Goal: Contribute content: Add original content to the website for others to see

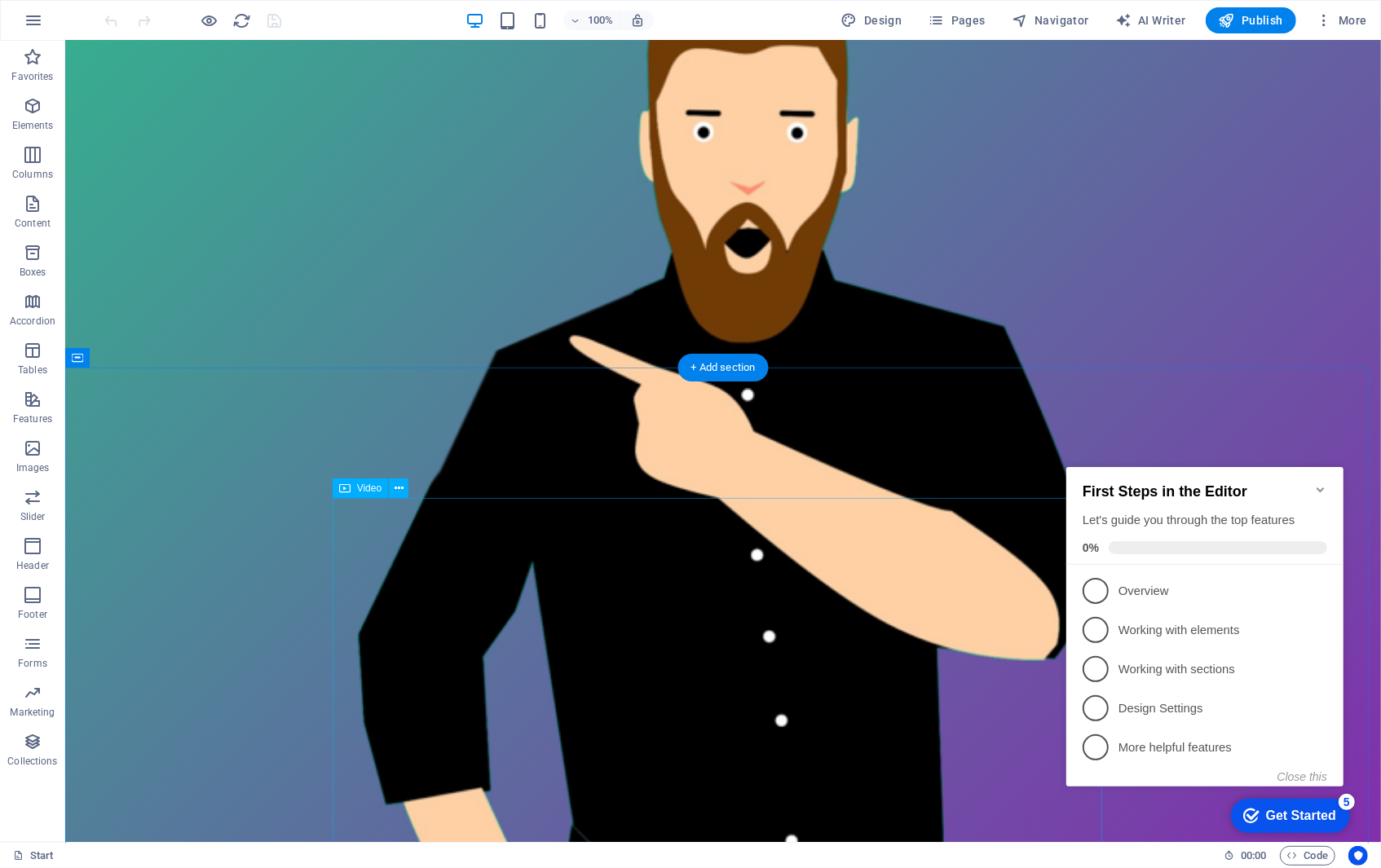
scroll to position [326, 0]
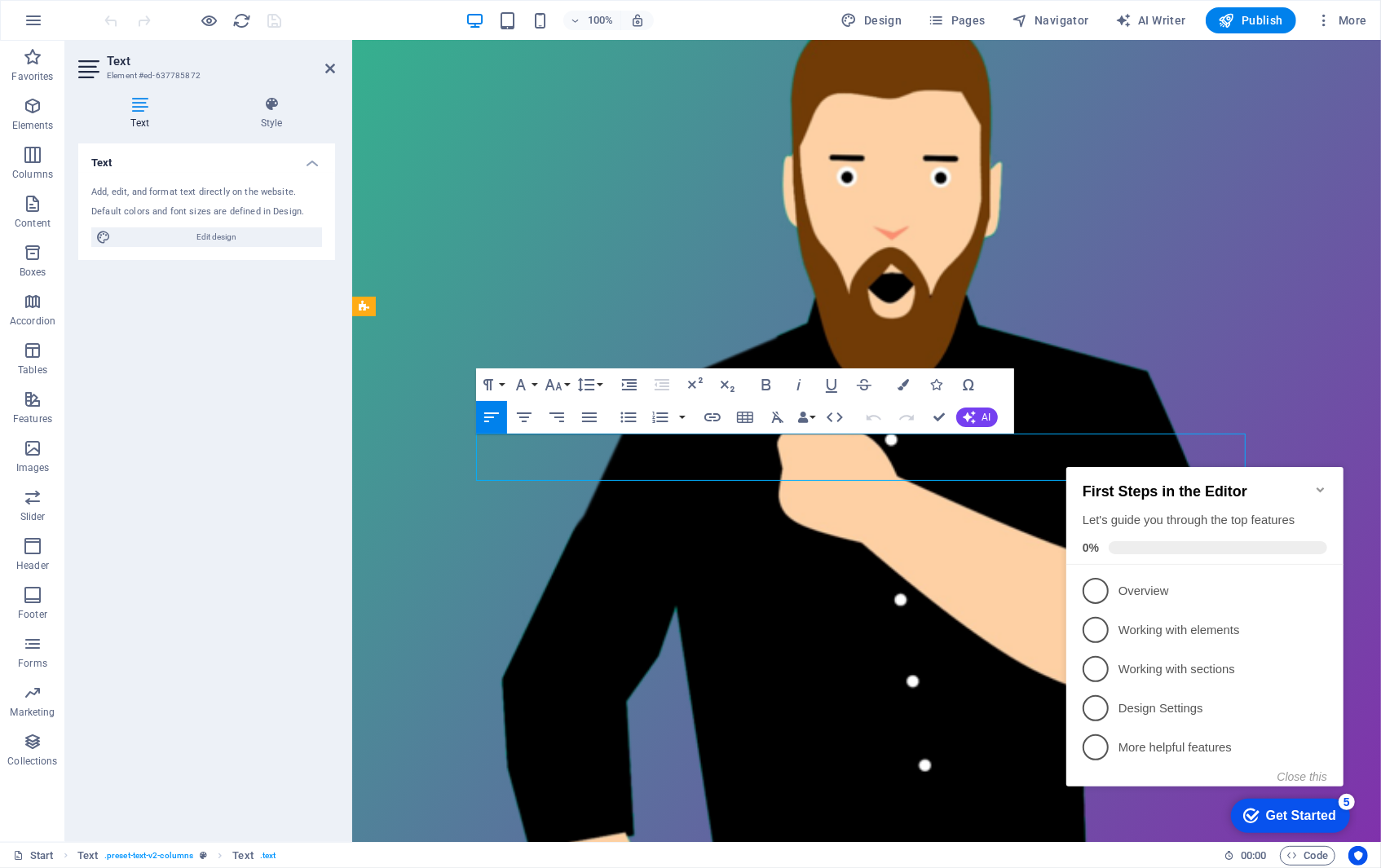
drag, startPoint x: 862, startPoint y: 469, endPoint x: 496, endPoint y: 451, distance: 366.4
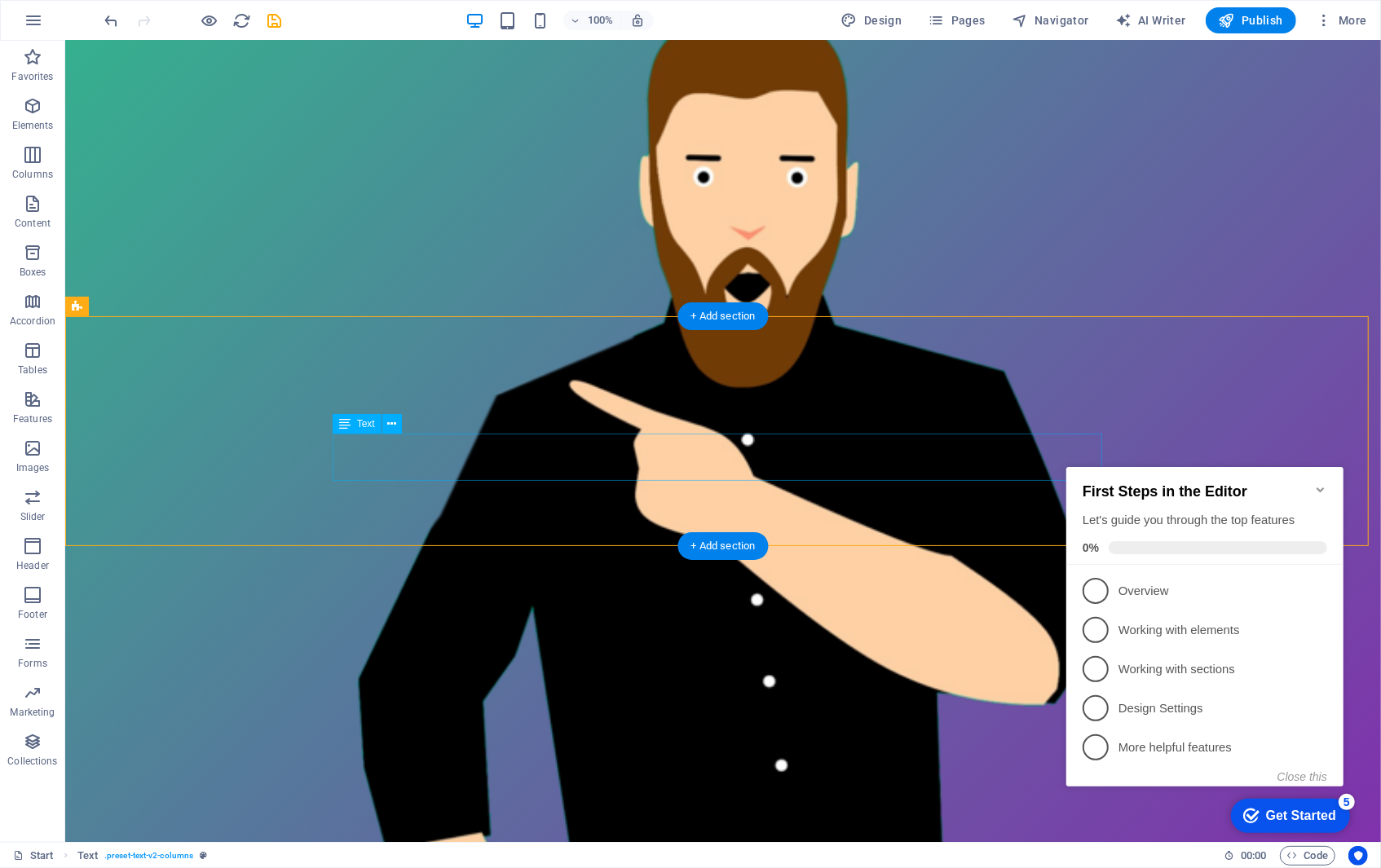
click at [392, 424] on icon at bounding box center [391, 424] width 9 height 17
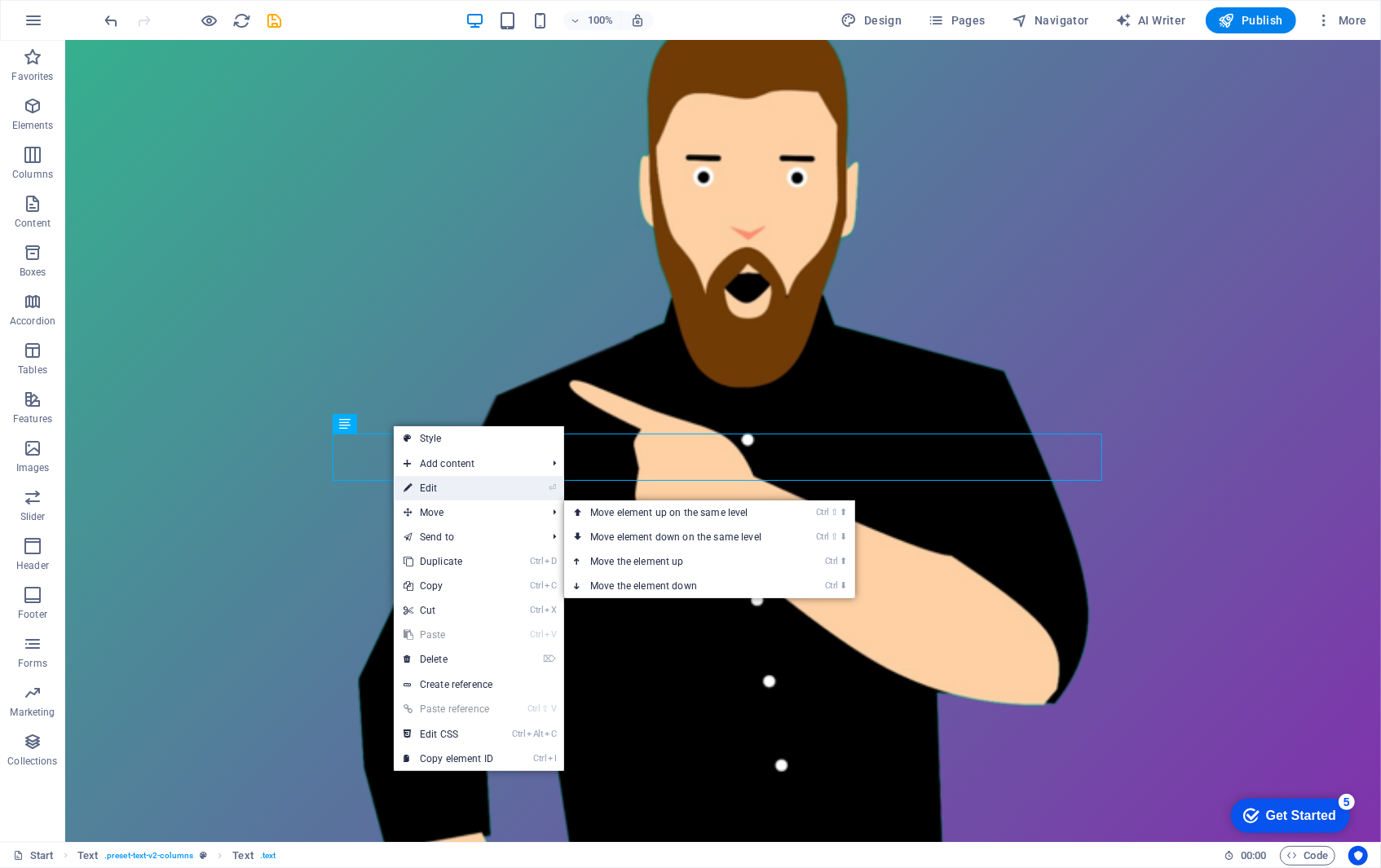
click at [425, 495] on link "⏎ Edit" at bounding box center [448, 488] width 109 height 24
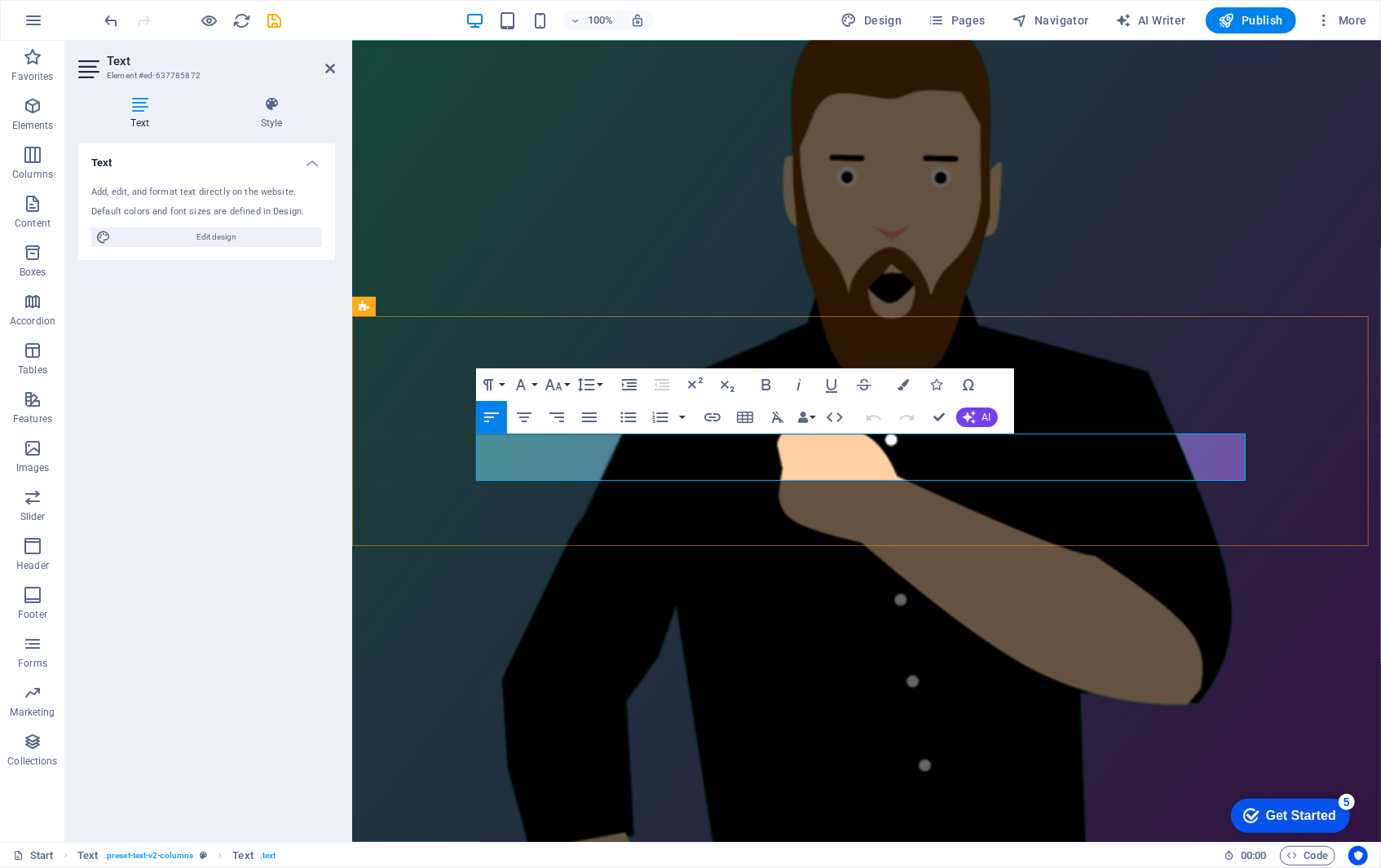
drag, startPoint x: 591, startPoint y: 445, endPoint x: 751, endPoint y: 449, distance: 160.0
copy link "[URL][DOMAIN_NAME]"
click at [717, 420] on icon "button" at bounding box center [712, 418] width 16 height 8
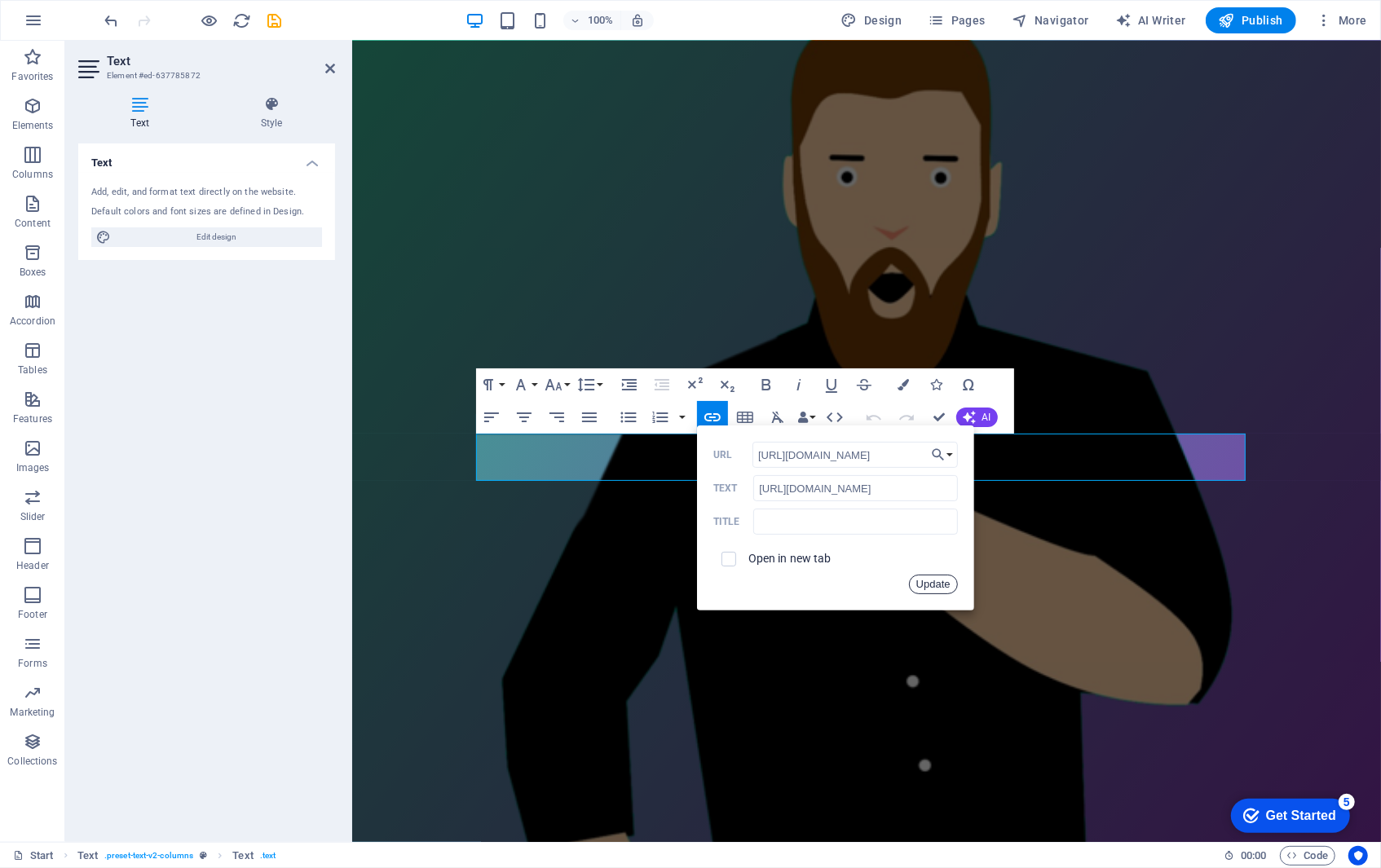
click at [939, 587] on button "Update" at bounding box center [934, 584] width 49 height 19
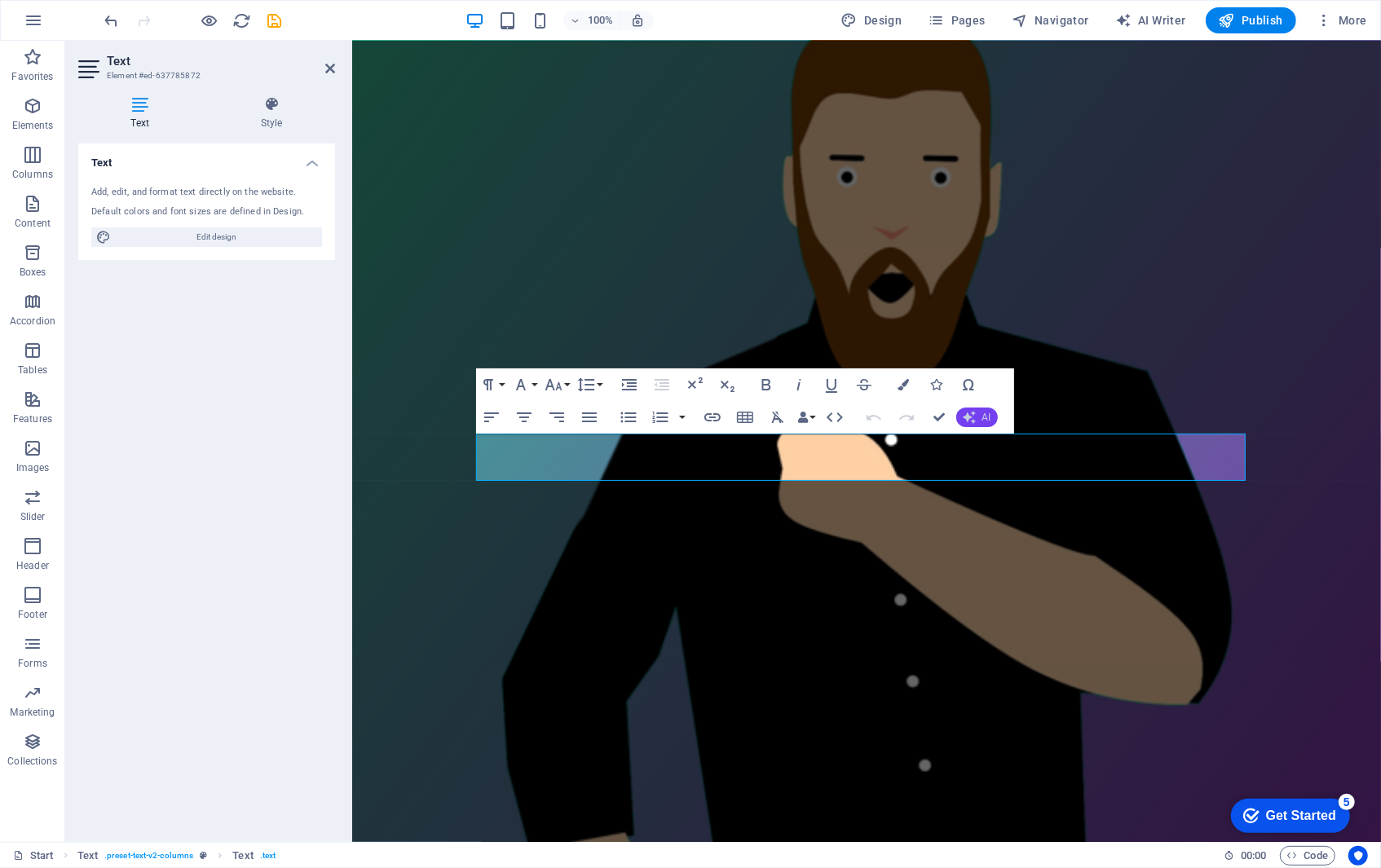
click at [975, 418] on button "AI" at bounding box center [977, 417] width 41 height 19
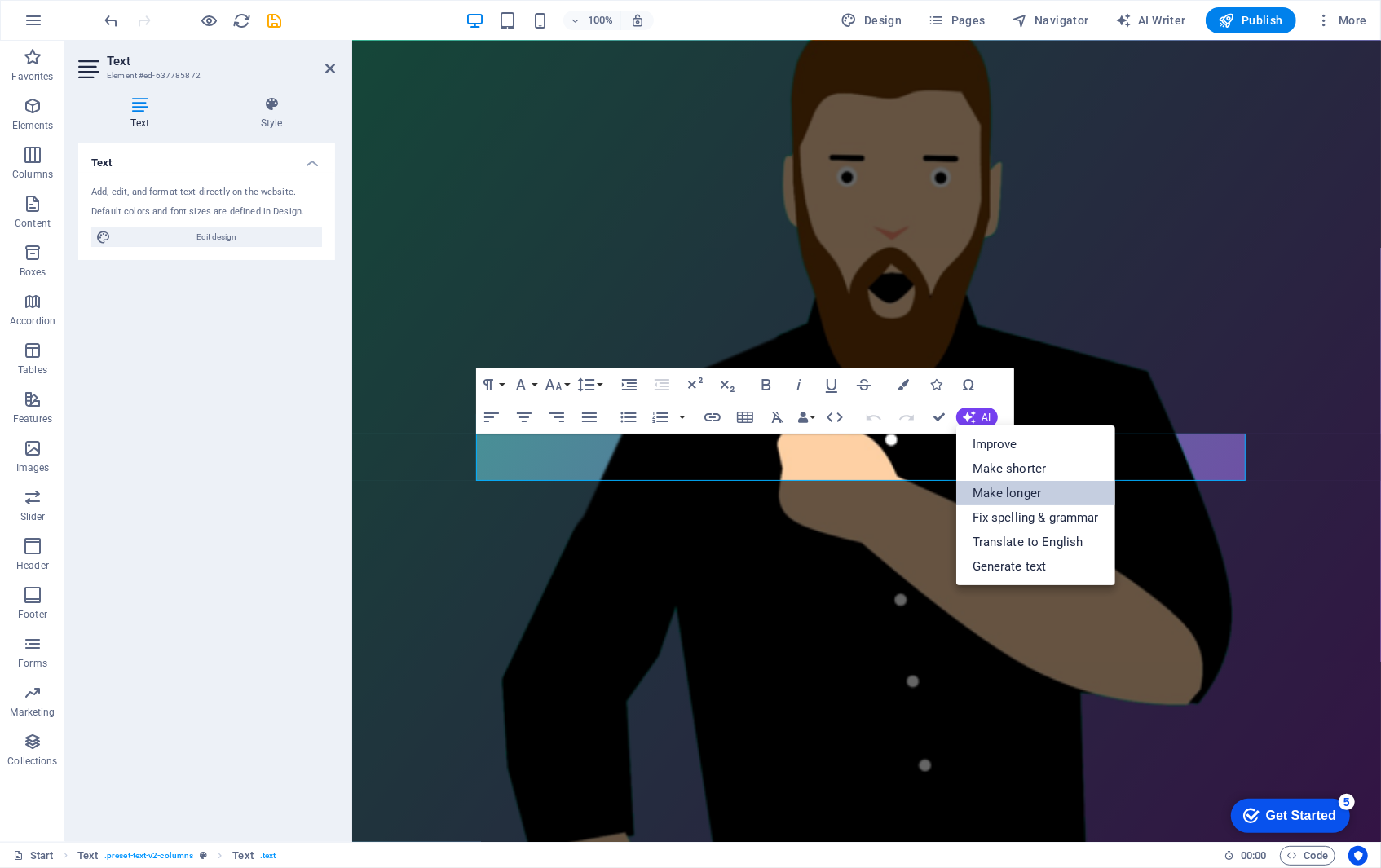
click at [1014, 499] on link "Make longer" at bounding box center [1036, 493] width 159 height 24
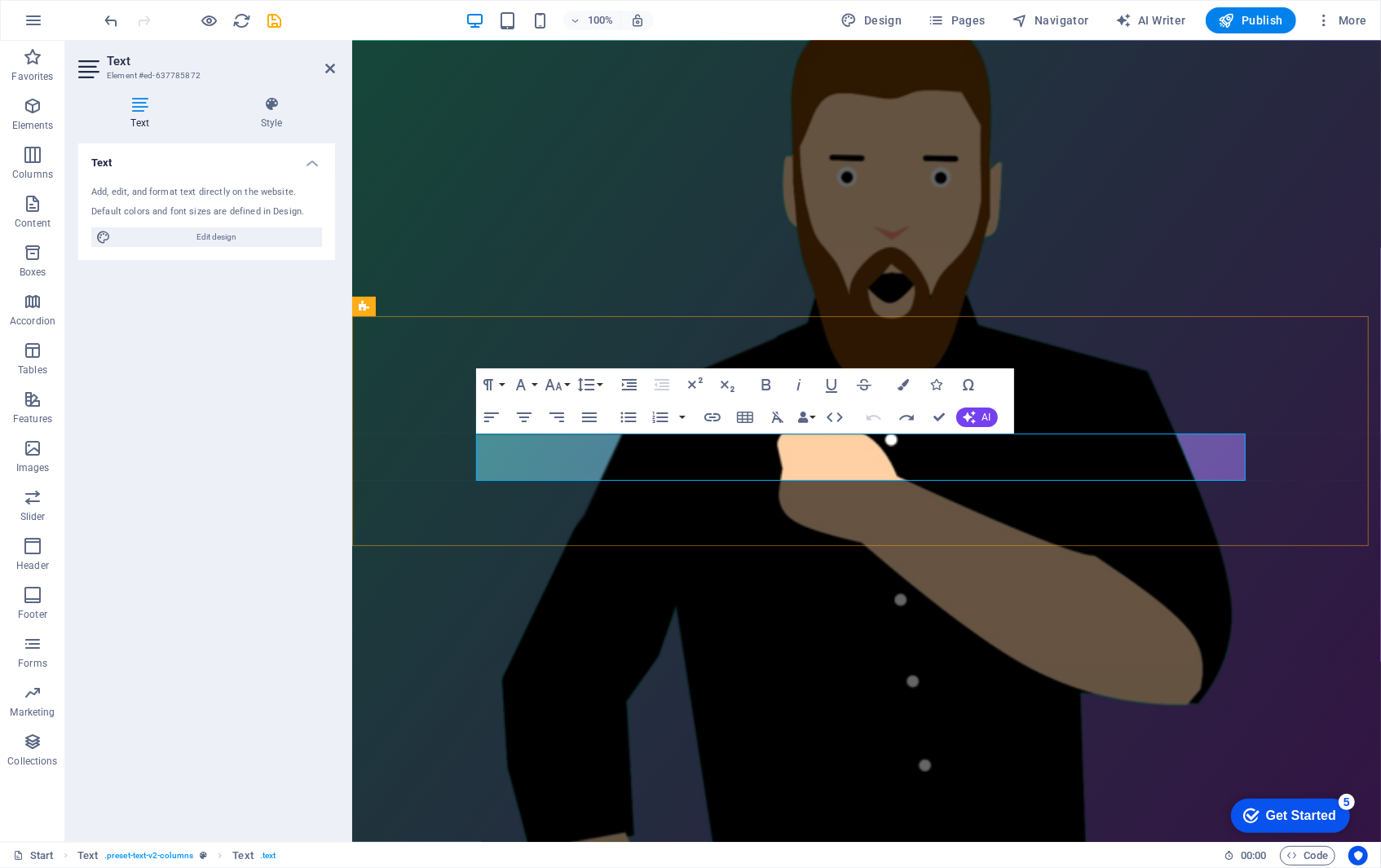
click at [1245, 24] on span "Publish" at bounding box center [1251, 19] width 64 height 16
